Goal: Navigation & Orientation: Find specific page/section

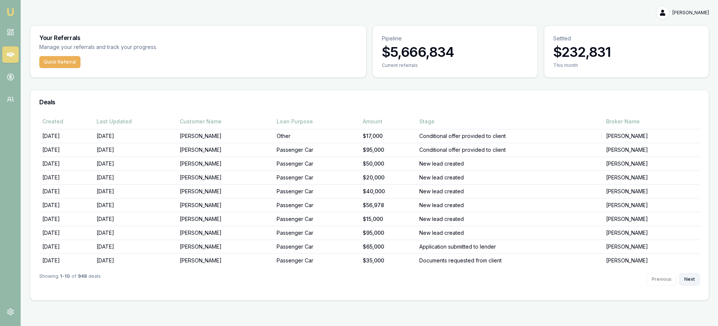
click at [692, 282] on button "Next" at bounding box center [689, 280] width 20 height 12
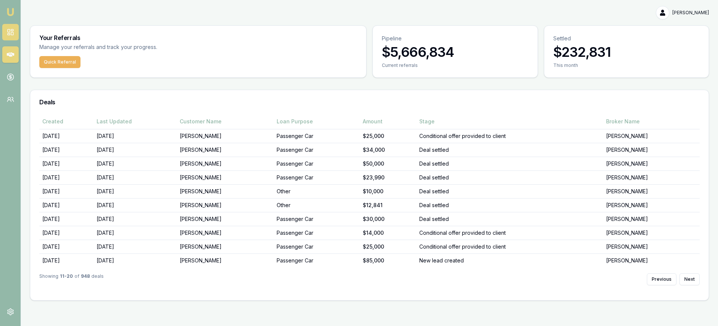
click at [16, 31] on link at bounding box center [10, 32] width 16 height 16
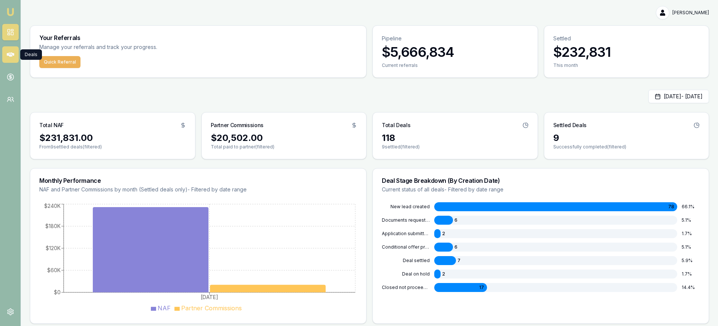
click at [13, 55] on icon at bounding box center [10, 54] width 7 height 4
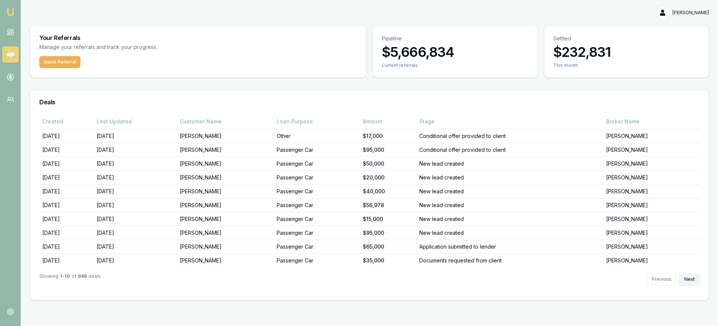
click at [682, 280] on button "Next" at bounding box center [689, 280] width 20 height 12
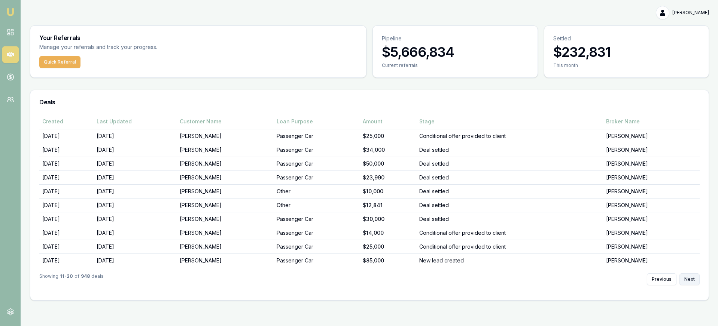
click at [682, 280] on button "Next" at bounding box center [689, 280] width 20 height 12
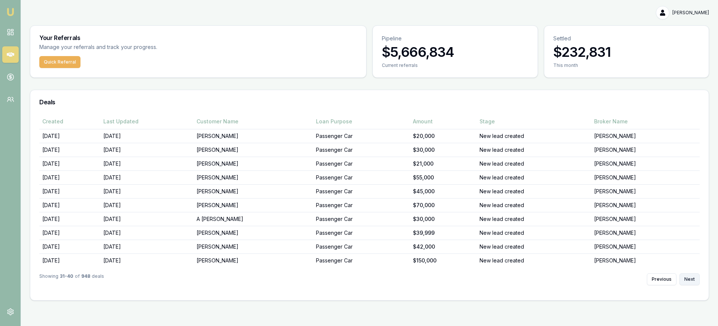
click at [682, 280] on button "Next" at bounding box center [689, 280] width 20 height 12
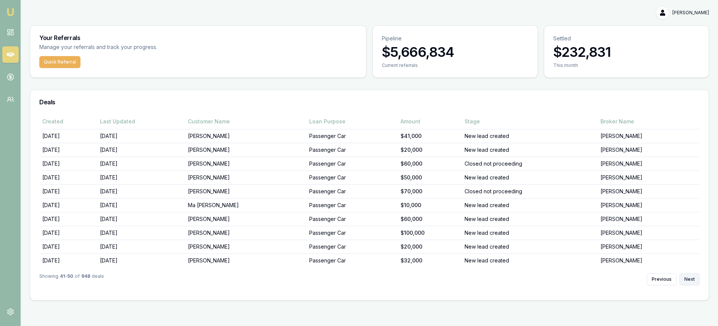
click at [682, 280] on button "Next" at bounding box center [689, 280] width 20 height 12
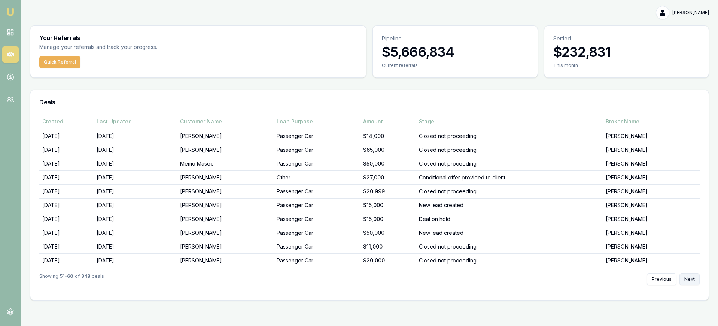
click at [682, 280] on button "Next" at bounding box center [689, 280] width 20 height 12
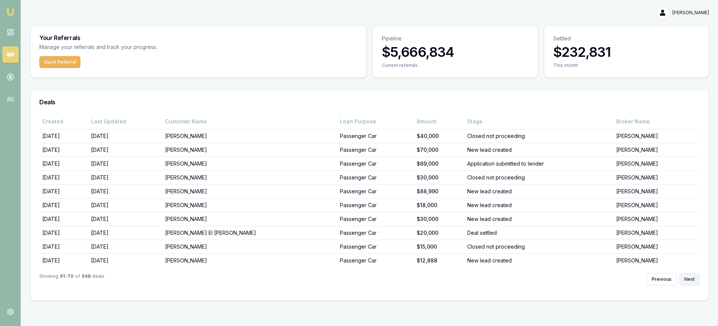
click at [682, 280] on button "Next" at bounding box center [689, 280] width 20 height 12
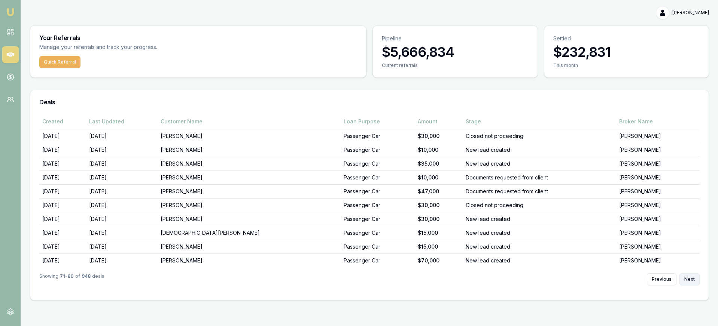
click at [682, 280] on button "Next" at bounding box center [689, 280] width 20 height 12
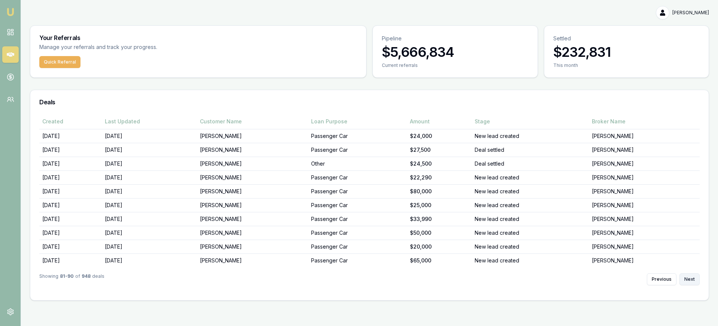
click at [682, 280] on button "Next" at bounding box center [689, 280] width 20 height 12
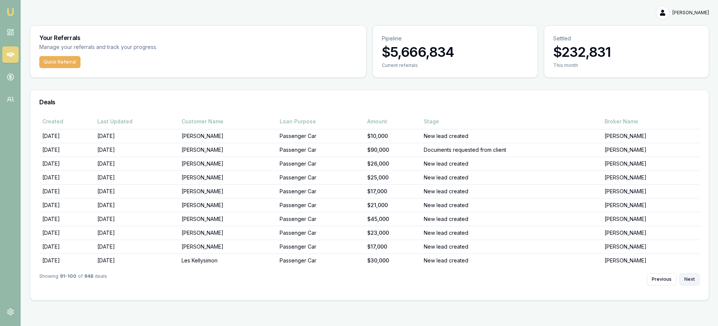
click at [682, 280] on button "Next" at bounding box center [689, 280] width 20 height 12
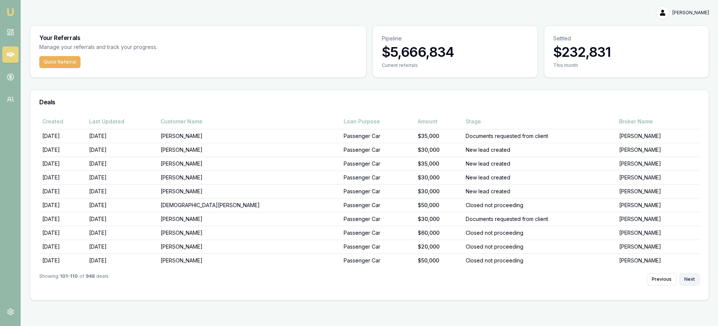
click at [682, 280] on button "Next" at bounding box center [689, 280] width 20 height 12
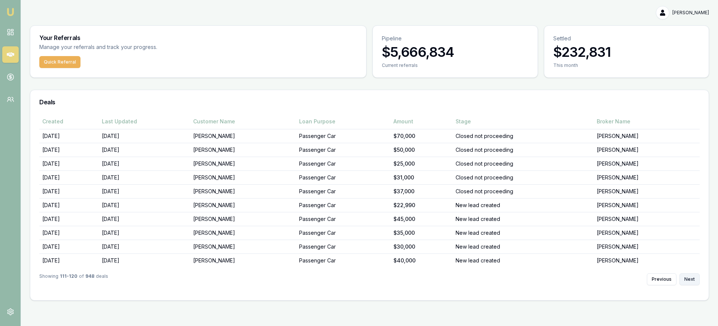
click at [682, 280] on button "Next" at bounding box center [689, 280] width 20 height 12
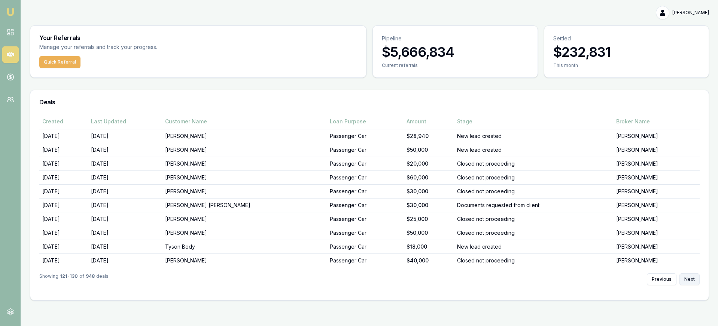
click at [682, 280] on button "Next" at bounding box center [689, 280] width 20 height 12
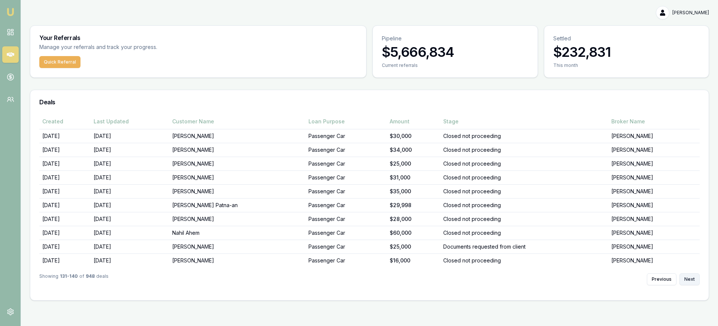
click at [696, 281] on button "Next" at bounding box center [689, 280] width 20 height 12
